Goal: Navigation & Orientation: Find specific page/section

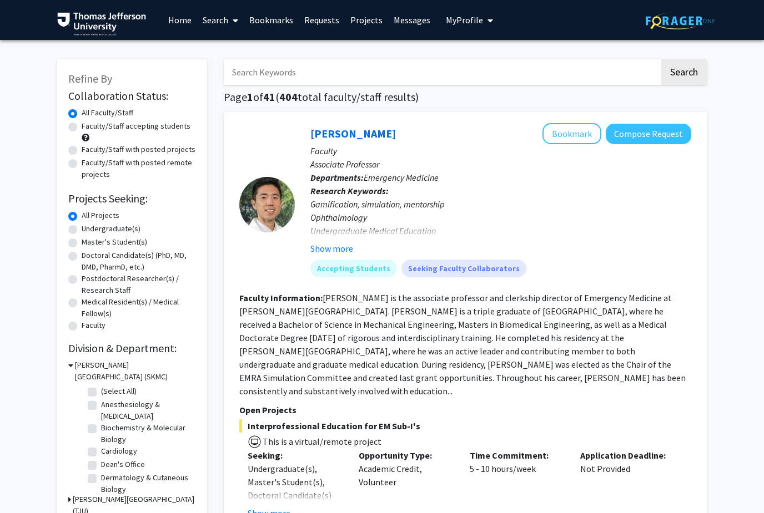
click at [400, 21] on link "Messages" at bounding box center [412, 20] width 48 height 39
